Goal: Find specific page/section: Find specific page/section

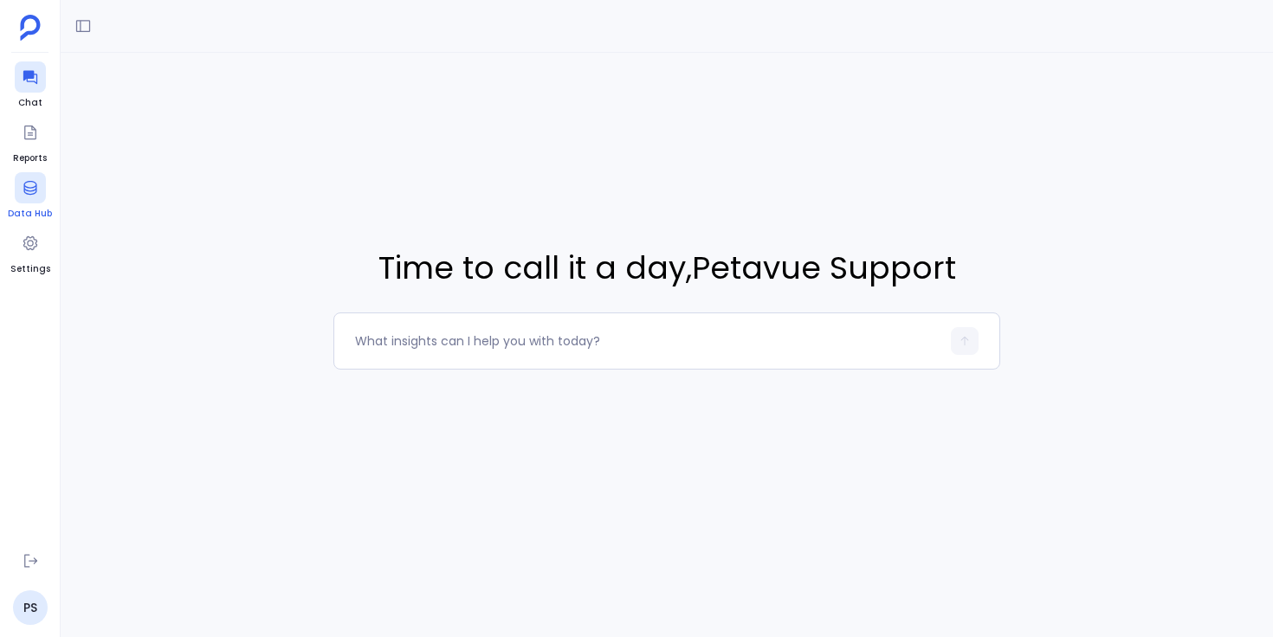
click at [29, 192] on icon at bounding box center [30, 187] width 17 height 17
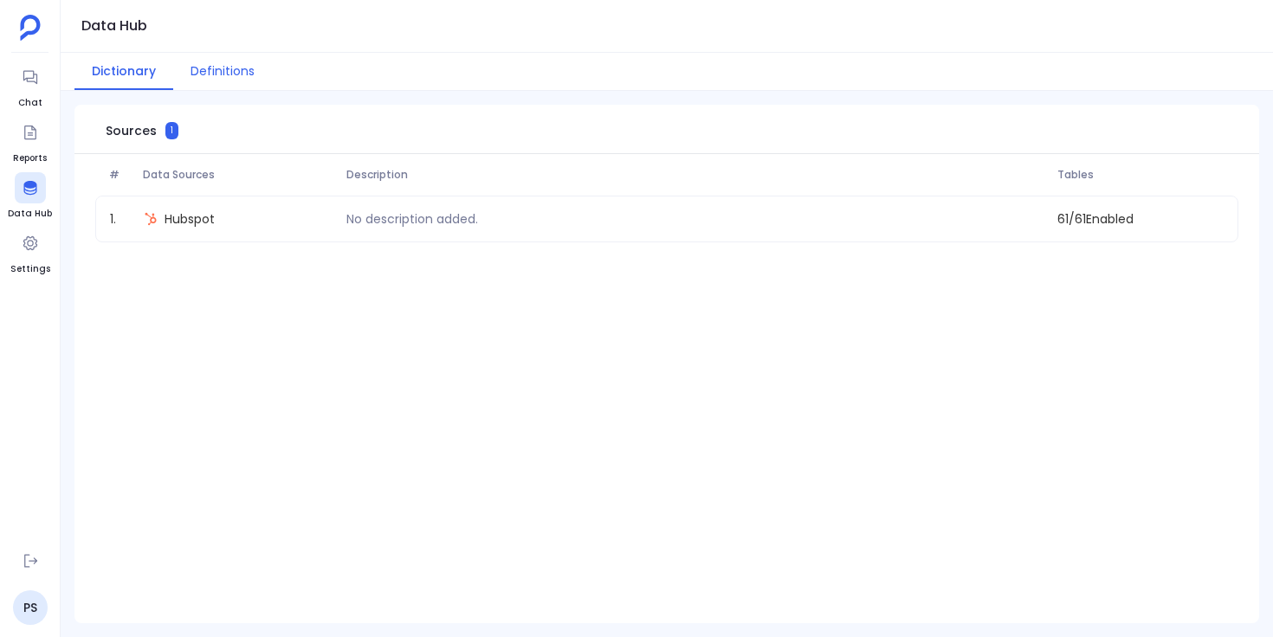
click at [223, 64] on button "Definitions" at bounding box center [222, 71] width 99 height 37
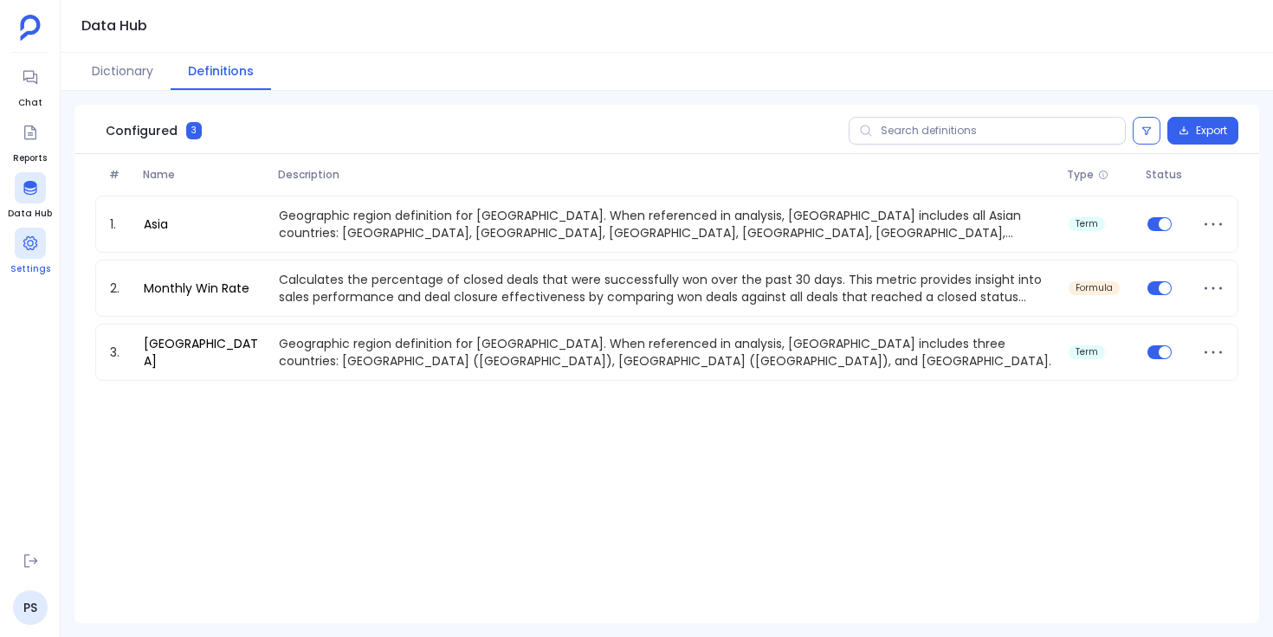
click at [29, 247] on icon at bounding box center [30, 243] width 17 height 17
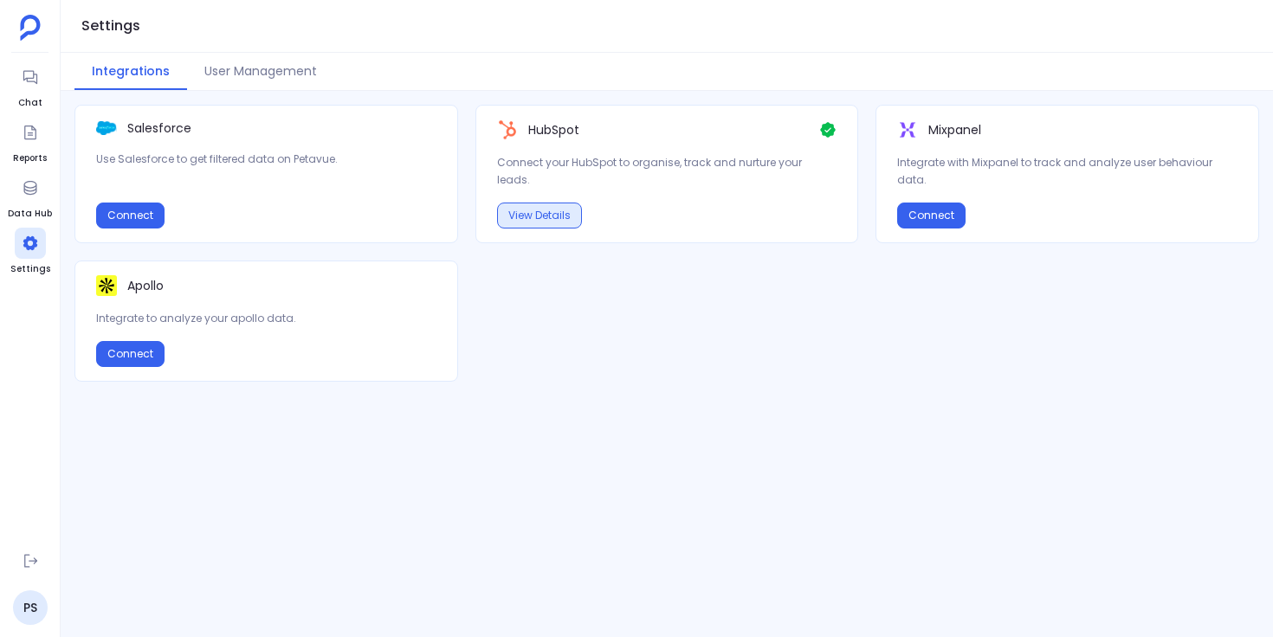
click at [539, 216] on button "View Details" at bounding box center [539, 216] width 85 height 26
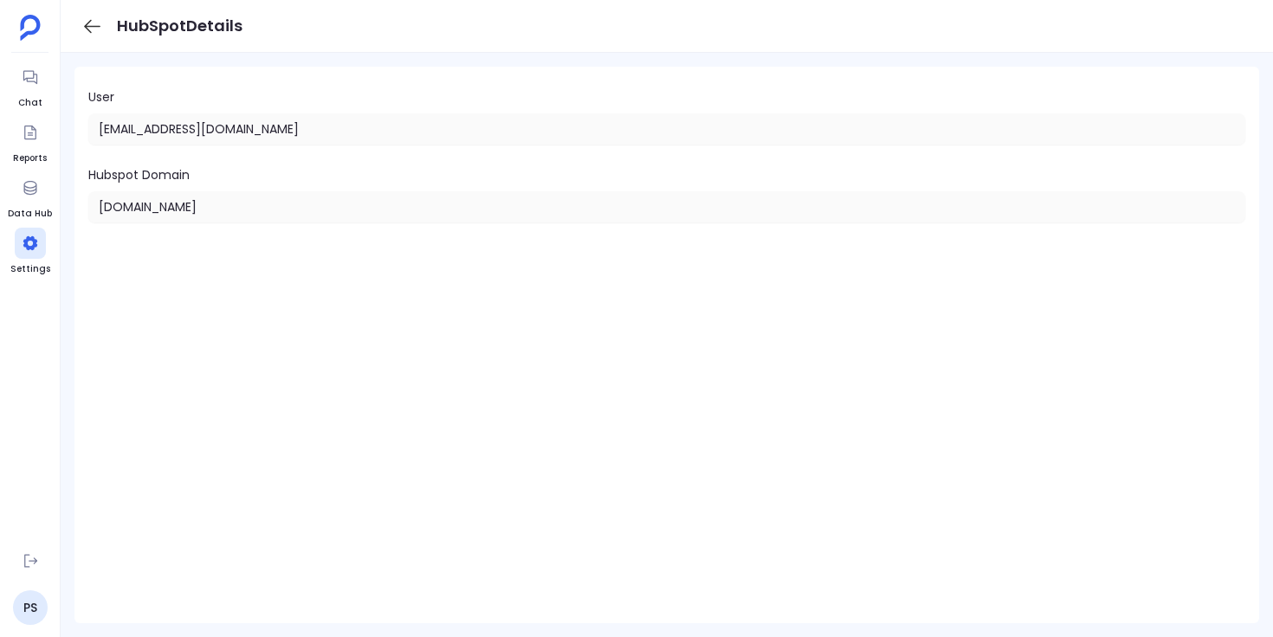
click at [92, 30] on icon at bounding box center [92, 27] width 22 height 22
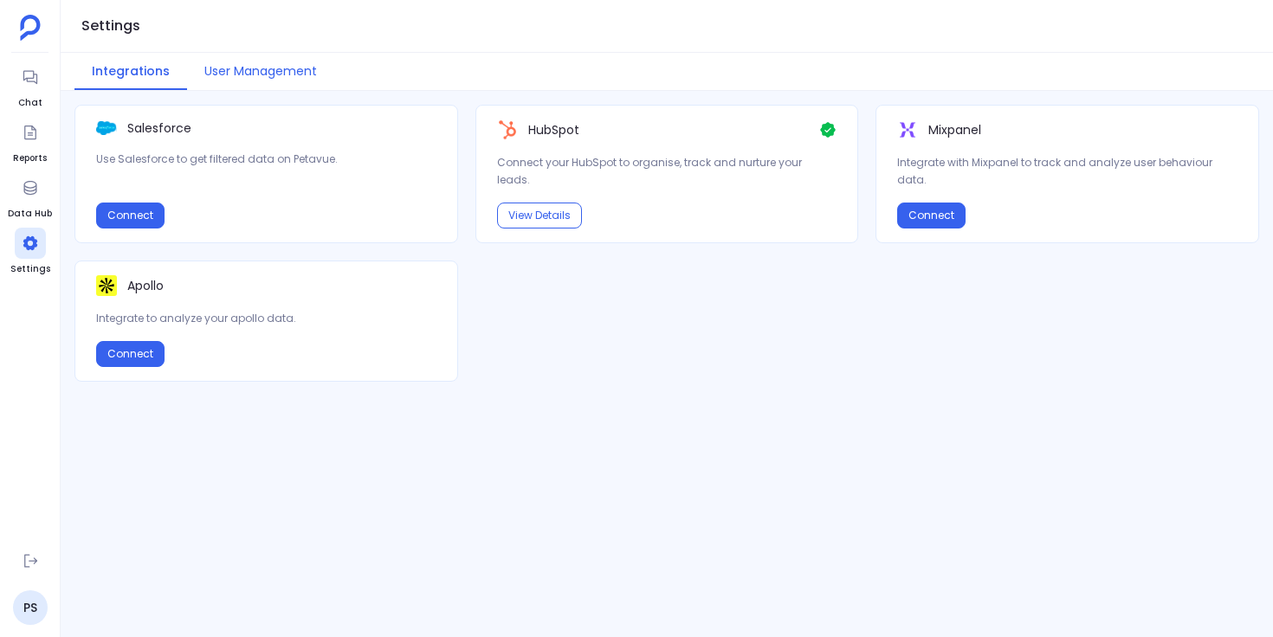
click at [238, 70] on button "User Management" at bounding box center [260, 71] width 147 height 37
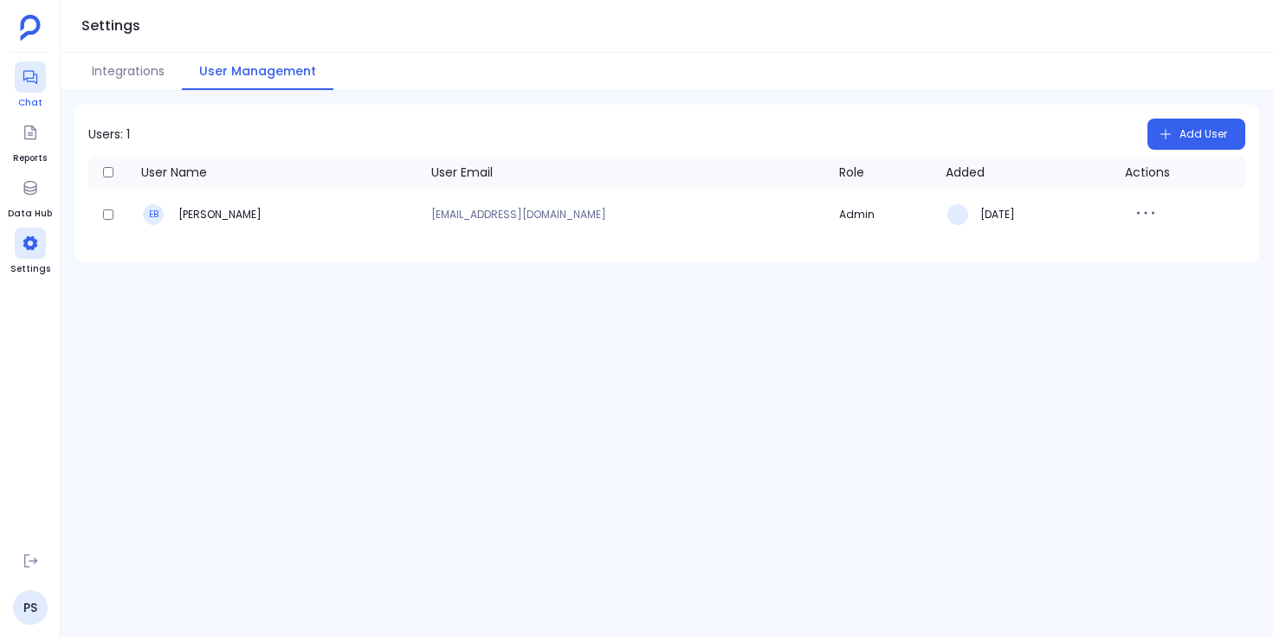
click at [36, 81] on icon at bounding box center [30, 76] width 17 height 17
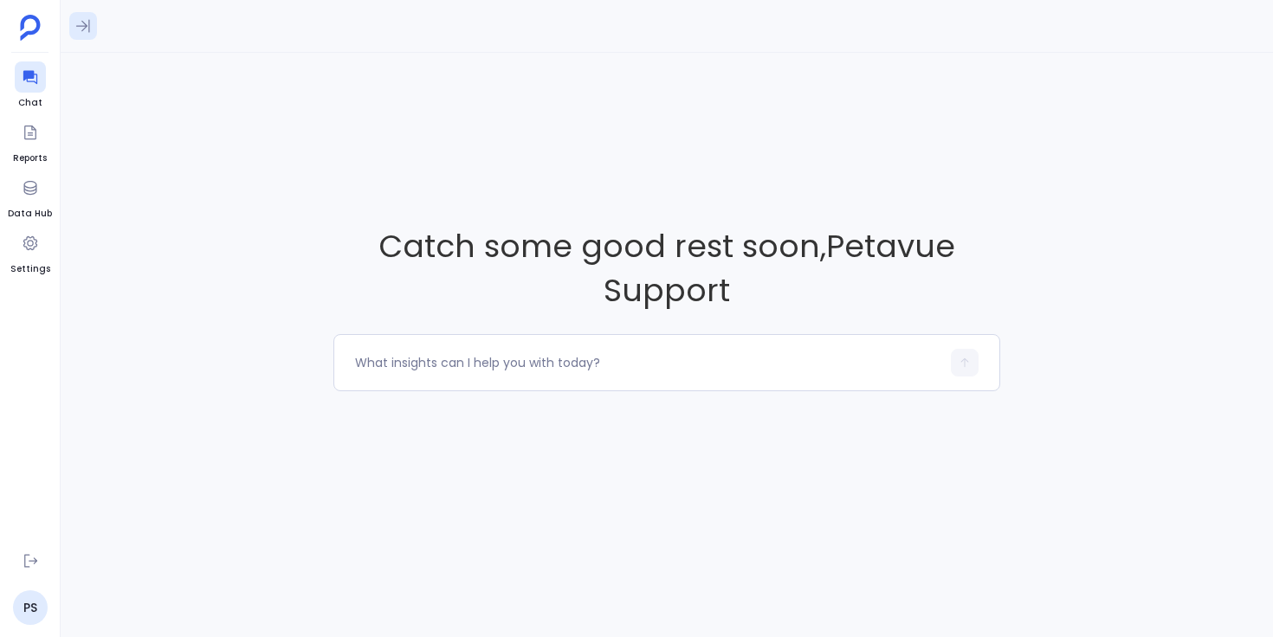
click at [83, 23] on icon at bounding box center [82, 25] width 17 height 17
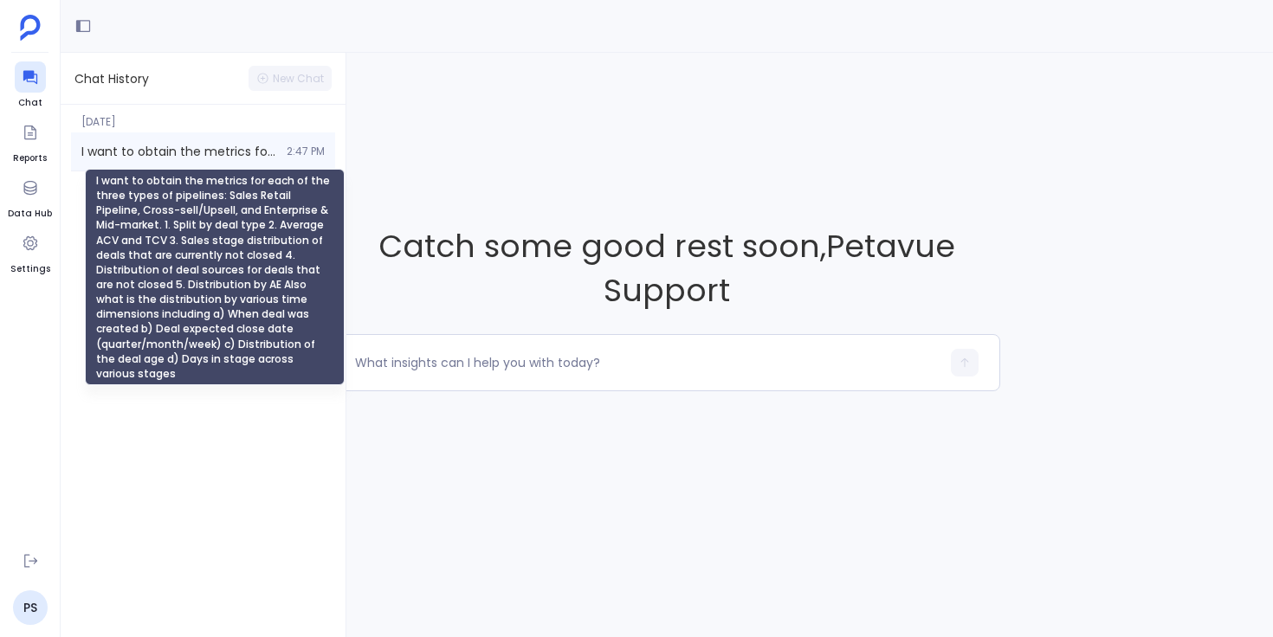
click at [164, 149] on span "I want to obtain the metrics for each of the three types of pipelines: Sales Re…" at bounding box center [178, 151] width 195 height 17
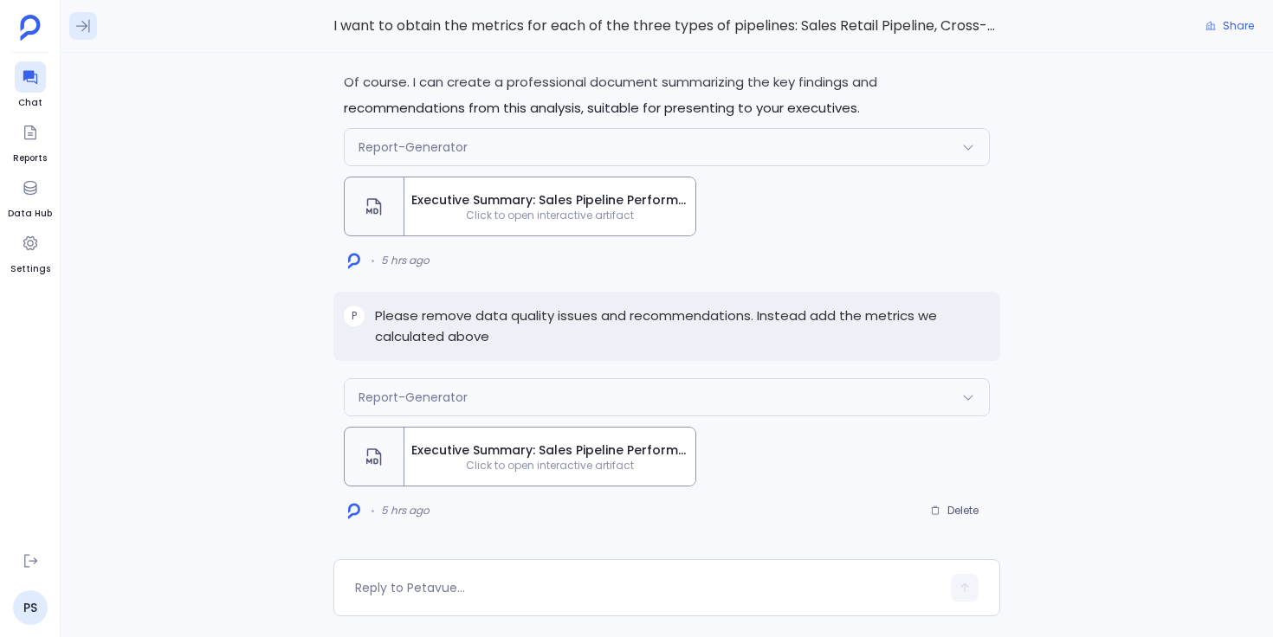
click at [84, 27] on icon at bounding box center [82, 25] width 17 height 17
click at [23, 565] on icon at bounding box center [30, 560] width 17 height 17
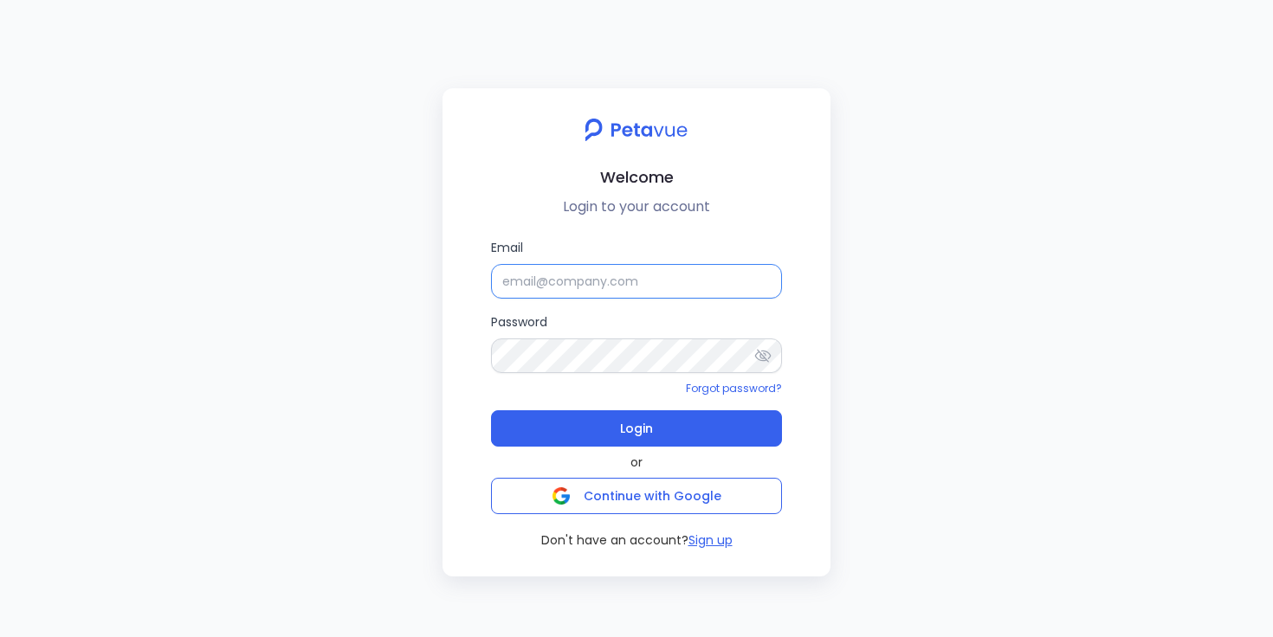
click at [587, 282] on input "Email" at bounding box center [636, 281] width 291 height 35
type input "[EMAIL_ADDRESS][DOMAIN_NAME]"
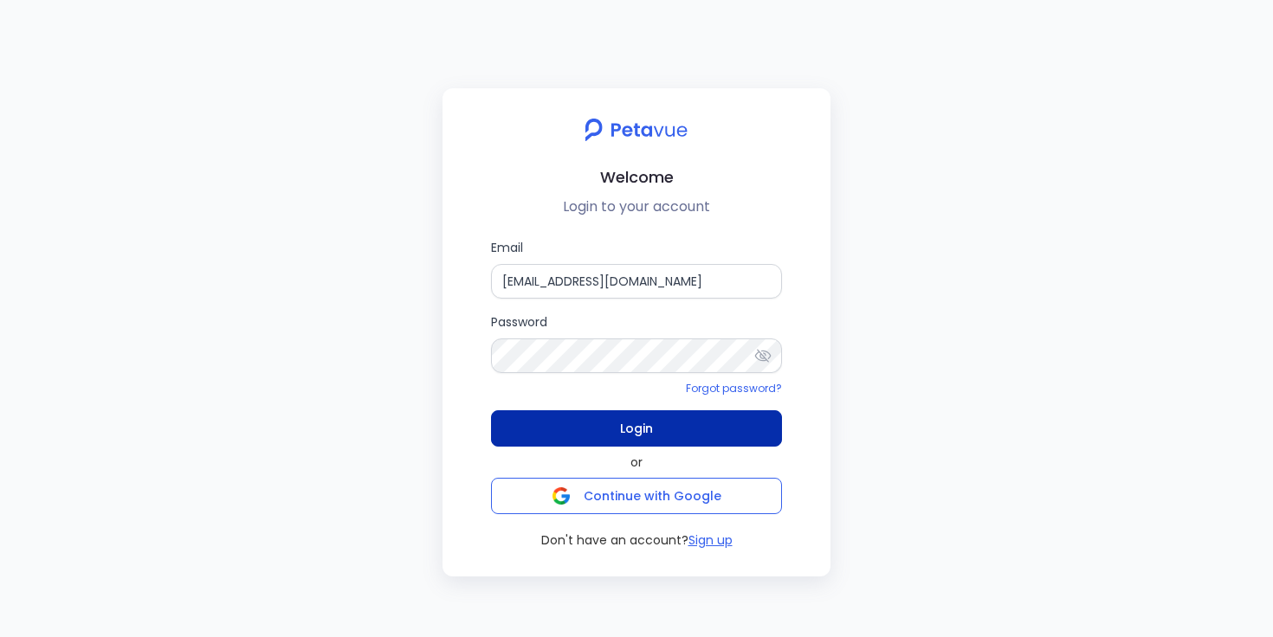
click at [637, 430] on span "Login" at bounding box center [636, 429] width 33 height 24
